Goal: Task Accomplishment & Management: Use online tool/utility

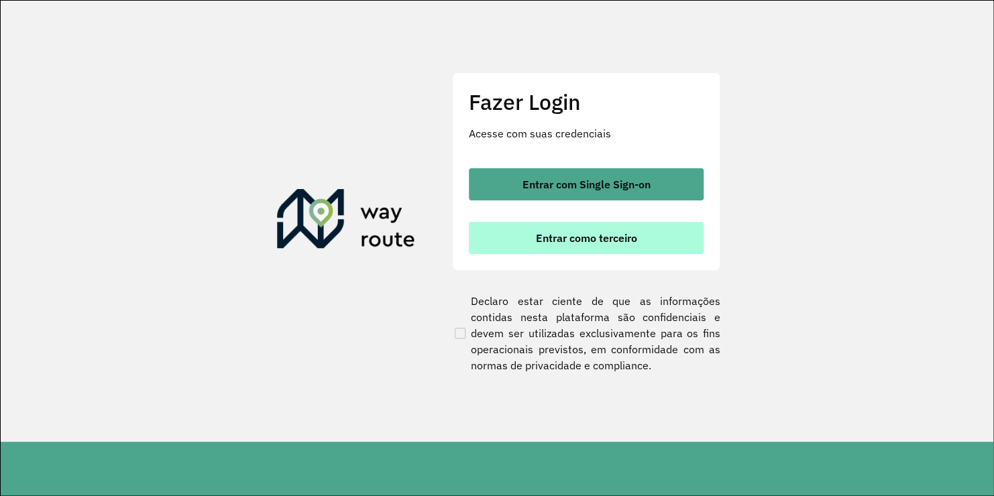
click at [565, 245] on button "Entrar como terceiro" at bounding box center [586, 238] width 235 height 32
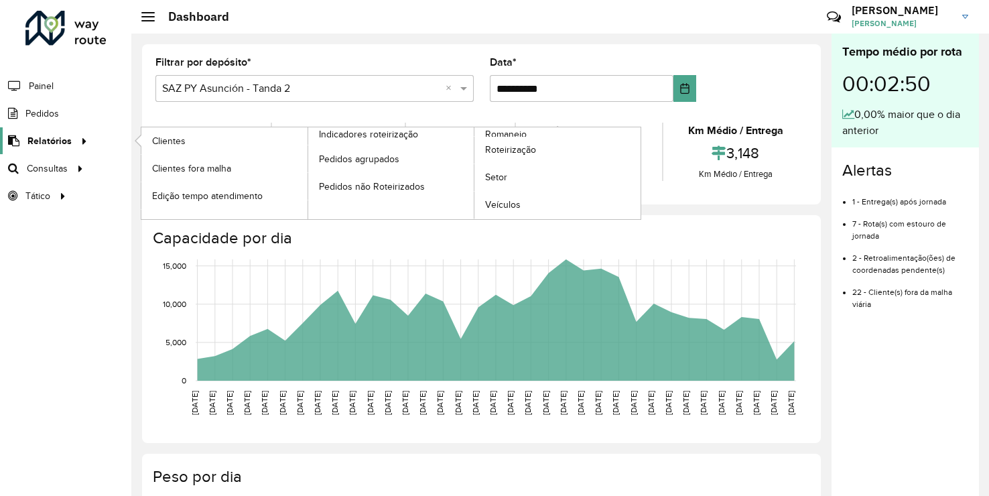
click at [52, 143] on span "Relatórios" at bounding box center [49, 141] width 44 height 14
click at [86, 139] on div at bounding box center [82, 141] width 20 height 14
click at [514, 130] on span "Romaneio" at bounding box center [507, 134] width 44 height 14
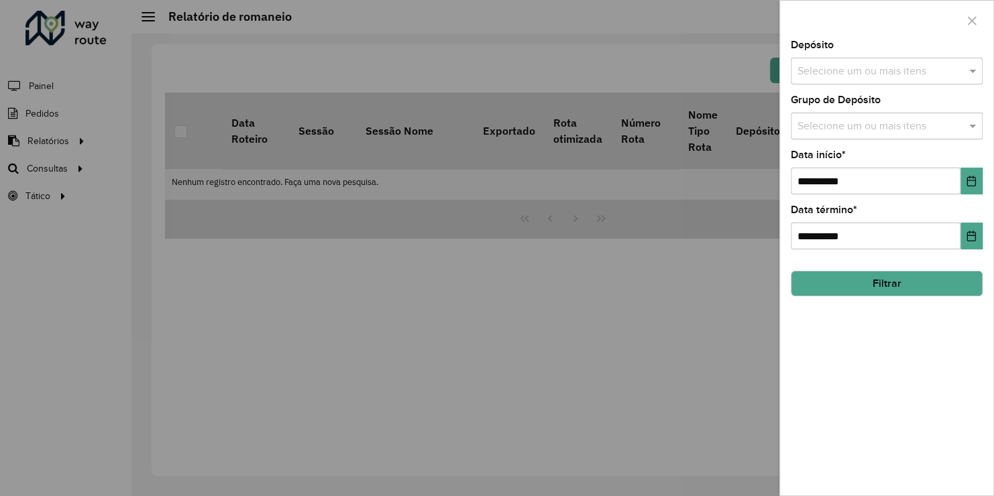
click at [859, 71] on input "text" at bounding box center [880, 72] width 172 height 16
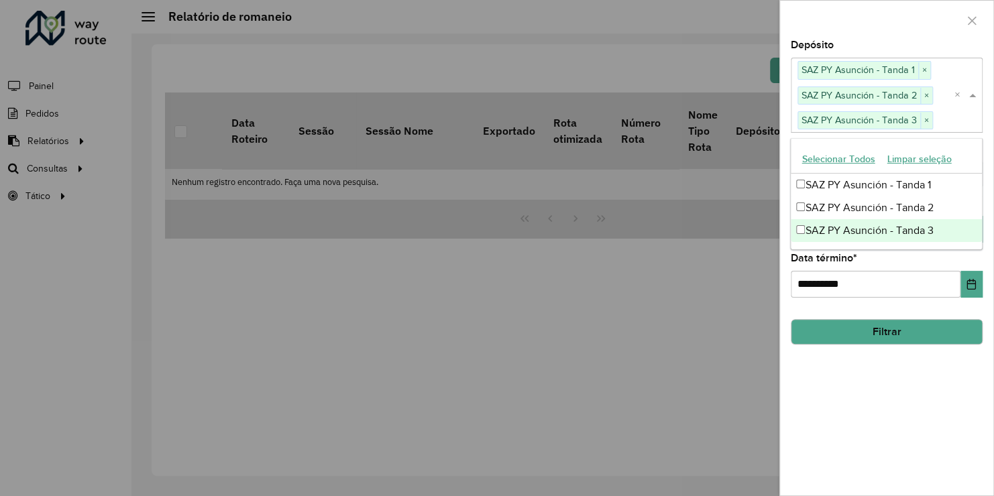
click at [928, 373] on div "**********" at bounding box center [886, 267] width 213 height 455
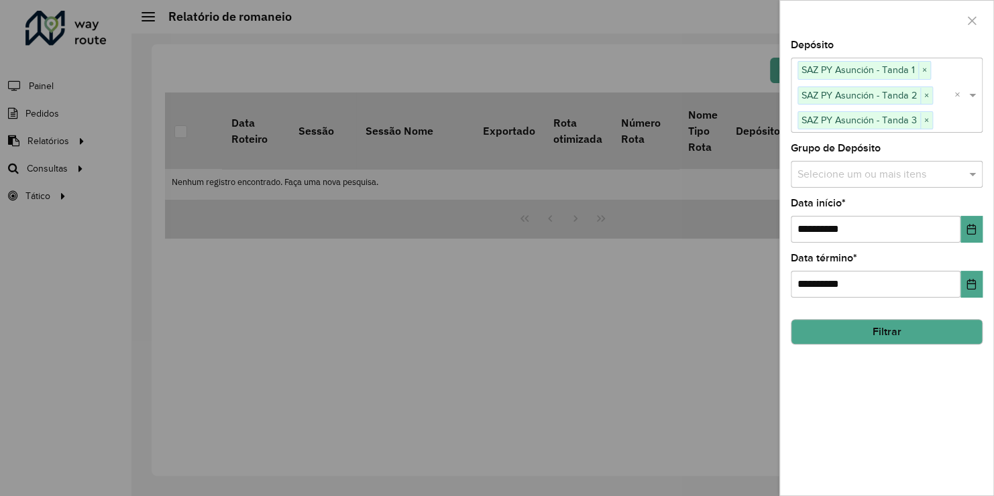
drag, startPoint x: 863, startPoint y: 182, endPoint x: 857, endPoint y: 172, distance: 12.3
click at [862, 182] on div "Selecione um ou mais itens" at bounding box center [886, 174] width 192 height 27
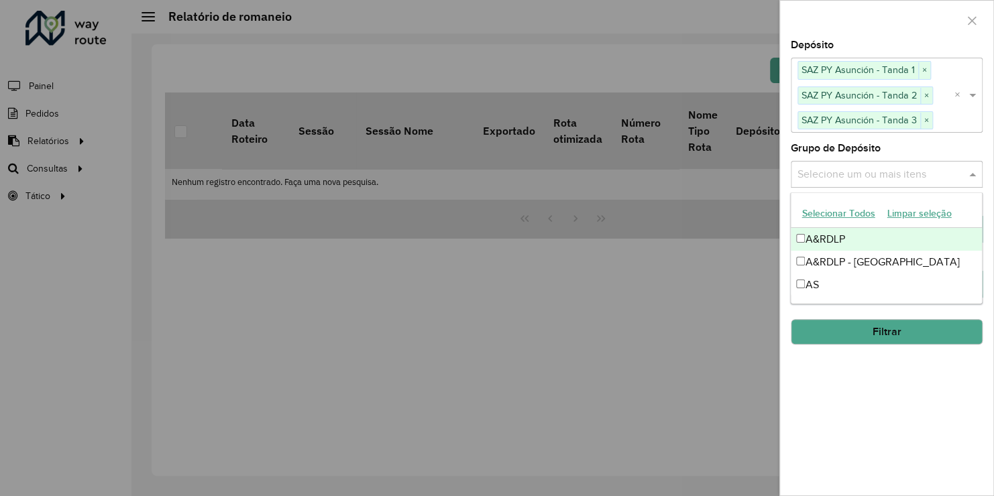
click at [804, 241] on div "A&RDLP" at bounding box center [885, 239] width 190 height 23
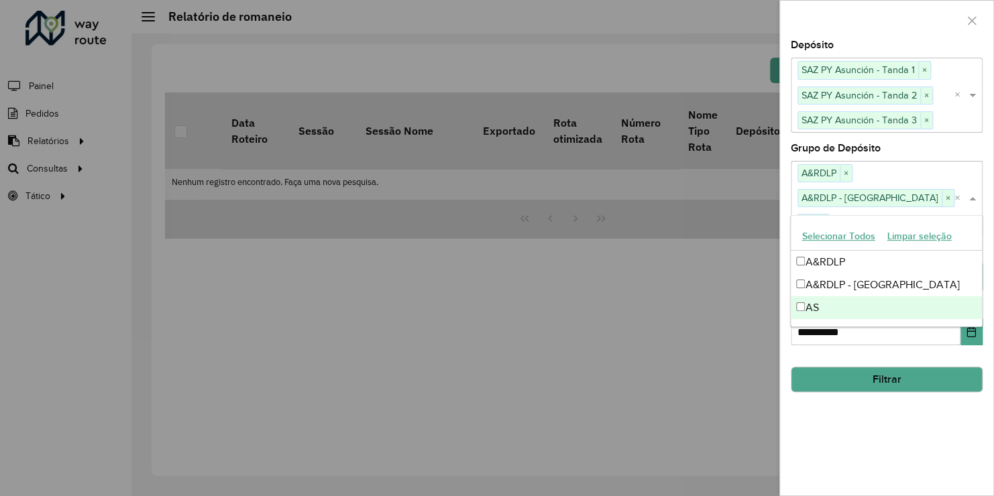
click at [876, 395] on div "**********" at bounding box center [886, 267] width 213 height 455
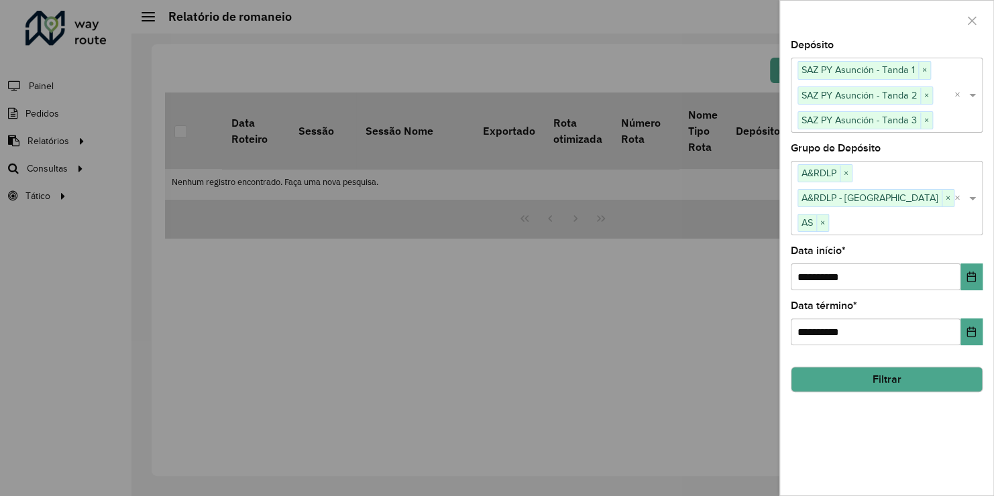
click at [891, 367] on button "Filtrar" at bounding box center [886, 379] width 192 height 25
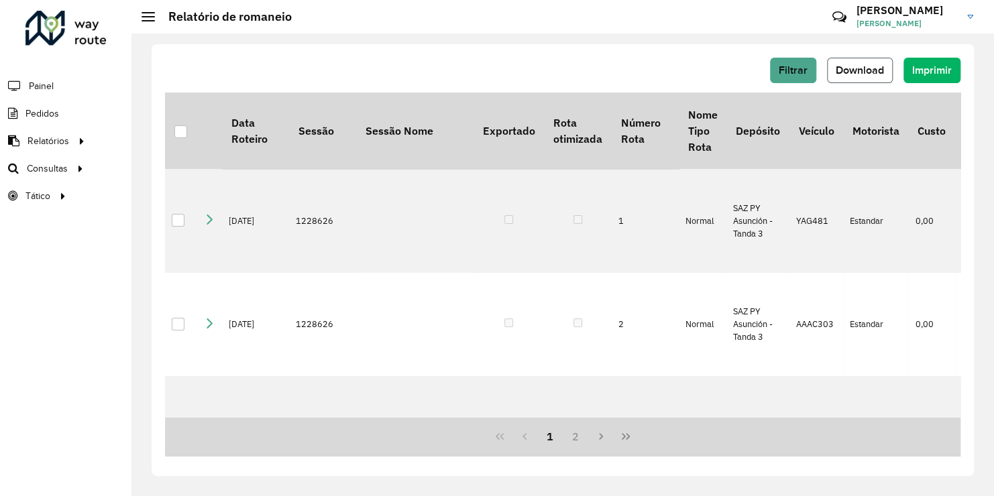
click at [845, 69] on span "Download" at bounding box center [859, 69] width 48 height 11
